Goal: Information Seeking & Learning: Check status

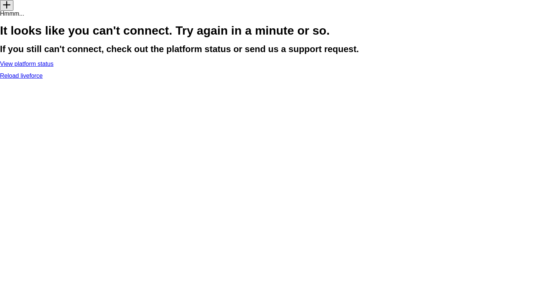
click at [43, 79] on link "Reload liveforce" at bounding box center [21, 76] width 43 height 6
click at [54, 67] on link "View platform status" at bounding box center [27, 64] width 54 height 6
